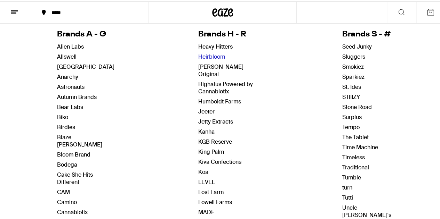
scroll to position [77, 0]
click at [215, 117] on link "Jetty Extracts" at bounding box center [215, 120] width 35 height 7
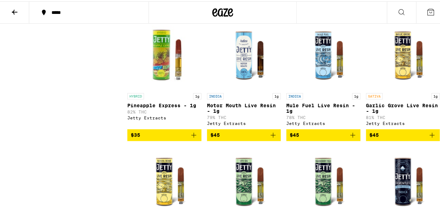
scroll to position [443, 0]
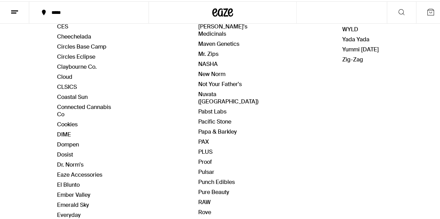
scroll to position [274, 0]
click at [208, 187] on link "Pure Beauty" at bounding box center [213, 190] width 31 height 7
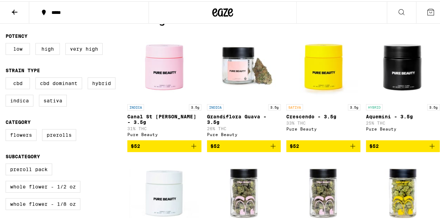
scroll to position [183, 0]
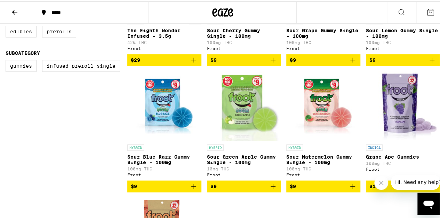
scroll to position [137, 0]
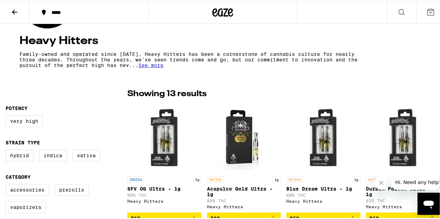
scroll to position [116, 0]
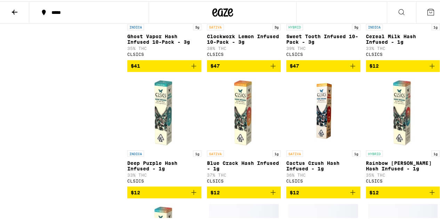
scroll to position [505, 0]
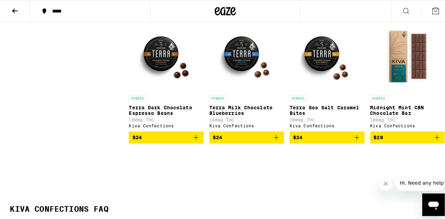
scroll to position [317, 0]
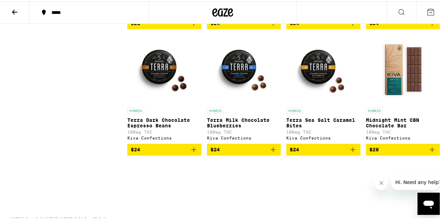
click at [236, 72] on img "Open page for Terra Milk Chocolate Blueberries from Kiva Confections" at bounding box center [244, 68] width 70 height 70
click at [167, 63] on img "Open page for Terra Dark Chocolate Espresso Beans from Kiva Confections" at bounding box center [164, 68] width 70 height 70
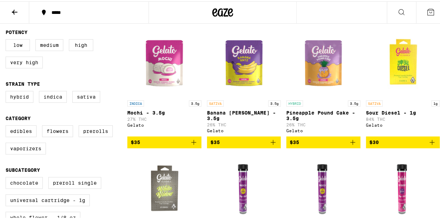
scroll to position [194, 0]
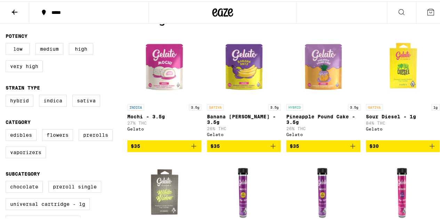
click at [241, 66] on img "Open page for Banana Runtz - 3.5g from Gelato" at bounding box center [244, 65] width 70 height 70
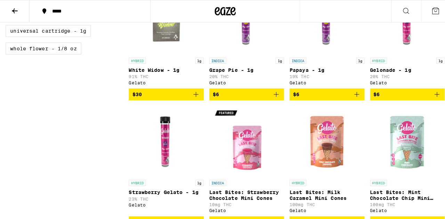
scroll to position [367, 0]
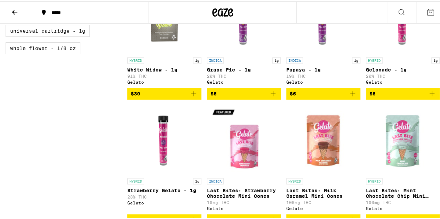
click at [254, 144] on img "Open page for Last Bites: Strawberry Chocolate Mini Cones from Gelato" at bounding box center [244, 139] width 70 height 70
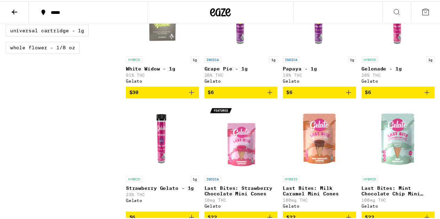
scroll to position [372, 0]
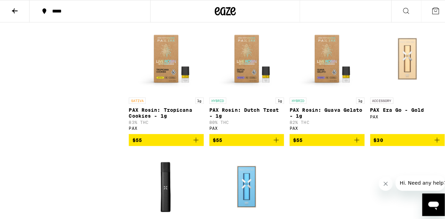
scroll to position [706, 0]
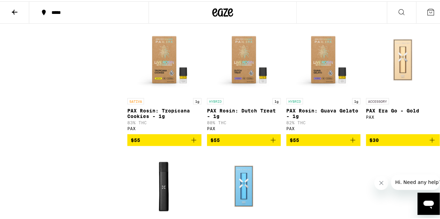
click at [320, 73] on img "Open page for PAX Rosin: Guava Gelato - 1g from PAX" at bounding box center [323, 59] width 70 height 70
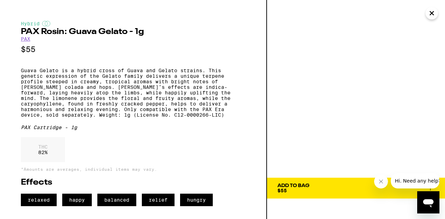
scroll to position [3, 0]
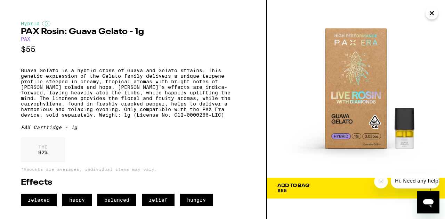
click at [185, 95] on p "Guava Gelato is a hybrid cross of Guava and Gelato strains. This genetic expres…" at bounding box center [133, 93] width 225 height 50
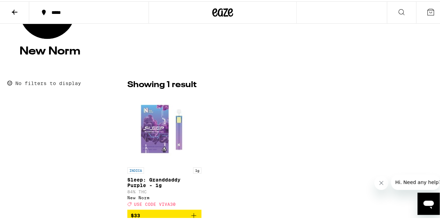
scroll to position [111, 0]
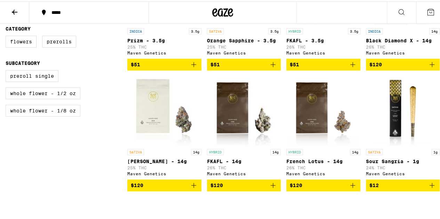
scroll to position [242, 0]
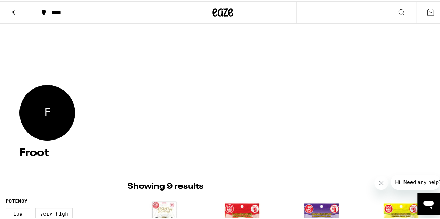
scroll to position [8, 0]
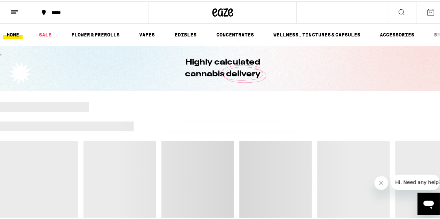
click at [10, 35] on link "HOME" at bounding box center [12, 33] width 19 height 8
click at [17, 7] on icon at bounding box center [14, 11] width 8 height 8
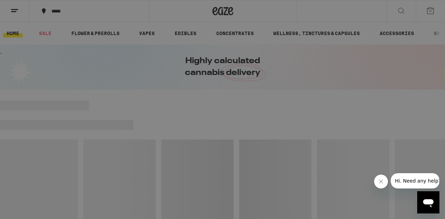
click at [65, 169] on div "Brands" at bounding box center [50, 168] width 31 height 8
